Goal: Communication & Community: Share content

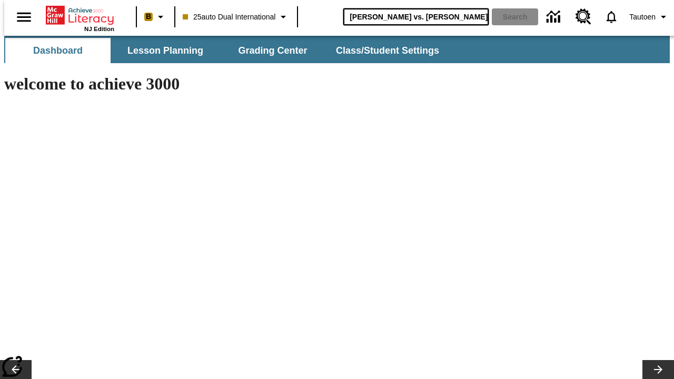
type input "[PERSON_NAME] vs. [PERSON_NAME]"
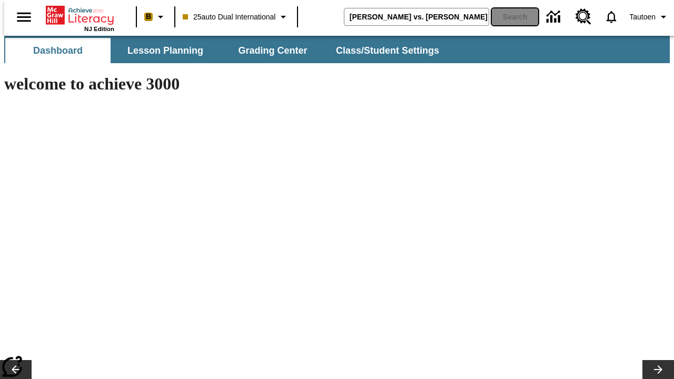
click at [508, 17] on button "Search" at bounding box center [515, 16] width 46 height 17
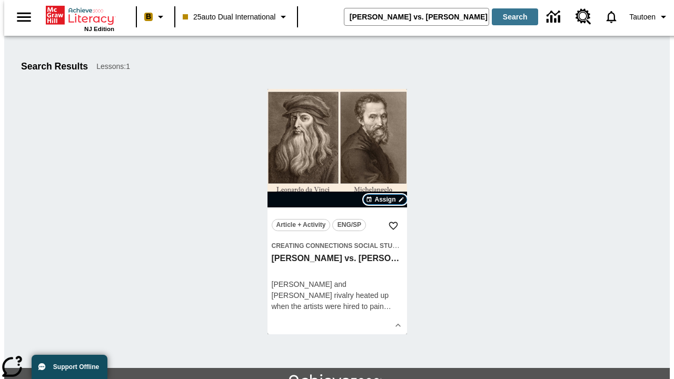
click at [386, 200] on span "Assign" at bounding box center [385, 199] width 21 height 9
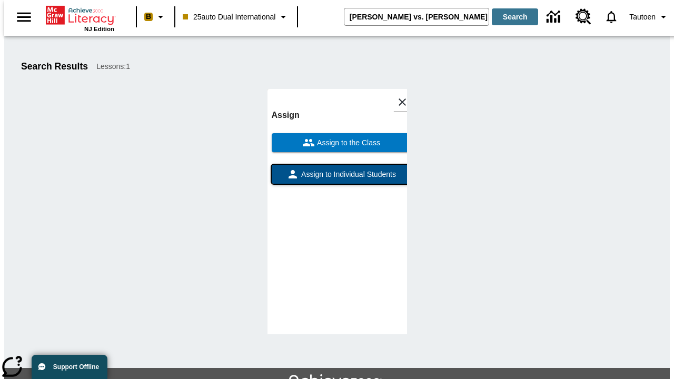
click at [337, 169] on span "Assign to Individual Students" at bounding box center [347, 174] width 97 height 11
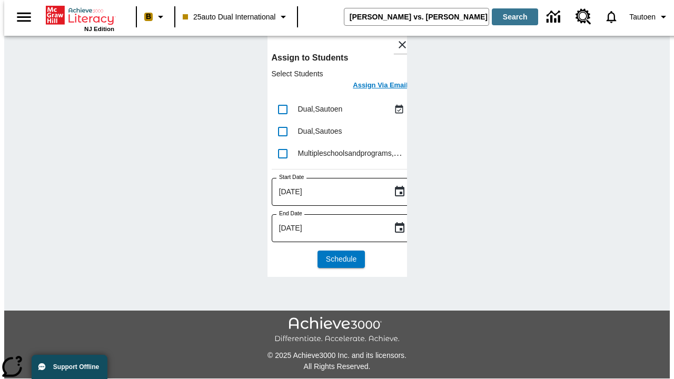
click at [282, 109] on input "lesson details" at bounding box center [283, 110] width 22 height 22
checkbox input "true"
click at [373, 86] on h6 "Assign Via Email" at bounding box center [380, 86] width 55 height 12
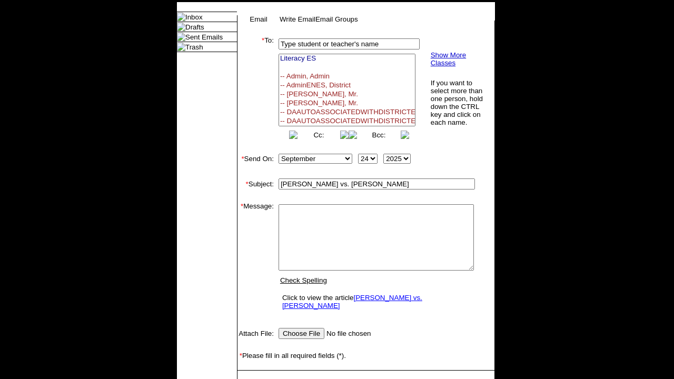
select select
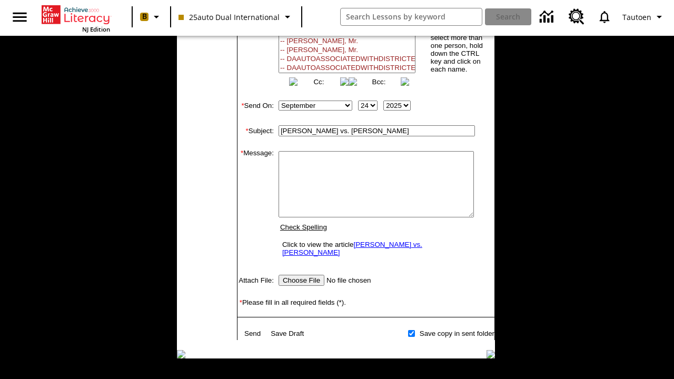
scroll to position [54, 0]
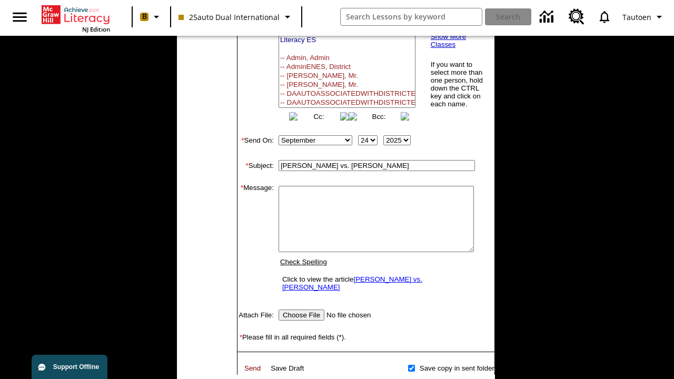
click at [253, 373] on link "Send" at bounding box center [252, 369] width 16 height 8
